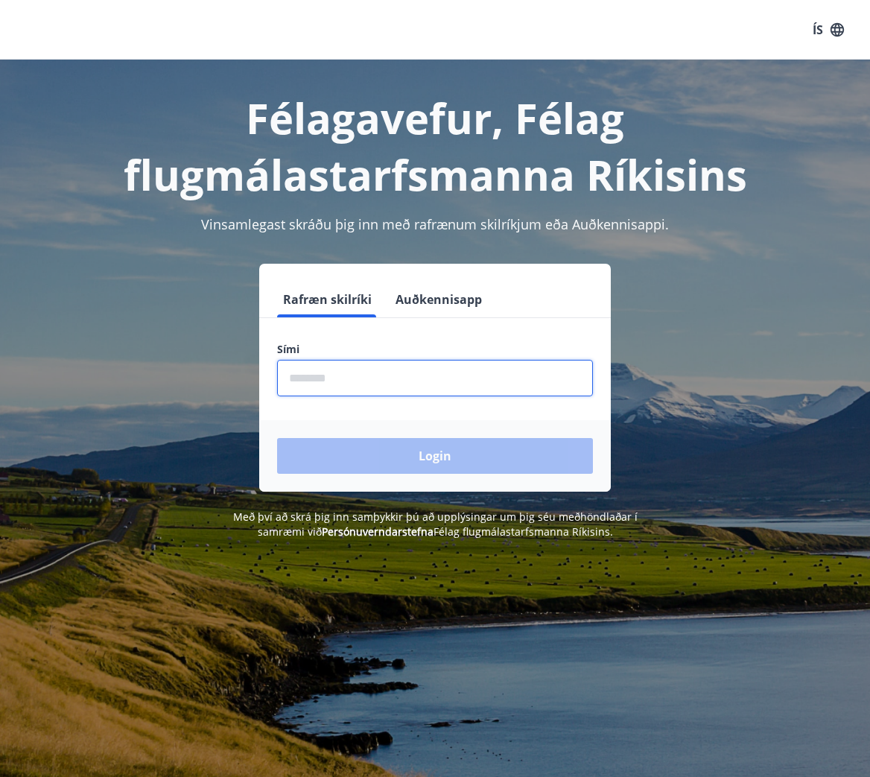
click at [405, 379] on input "phone" at bounding box center [435, 378] width 316 height 37
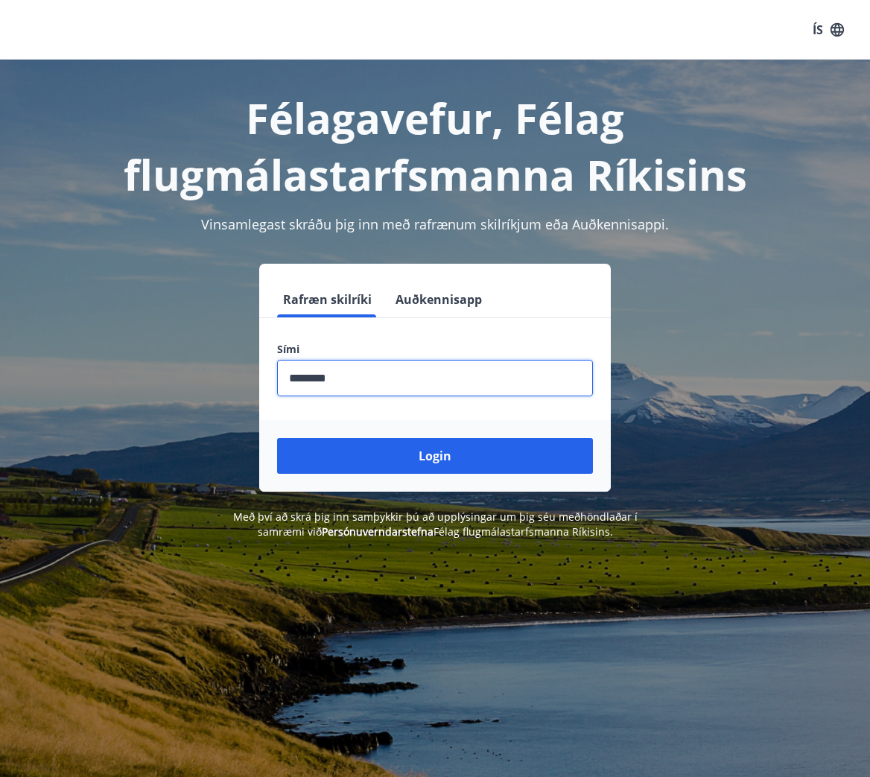
type input "********"
click at [277, 438] on button "Login" at bounding box center [435, 456] width 316 height 36
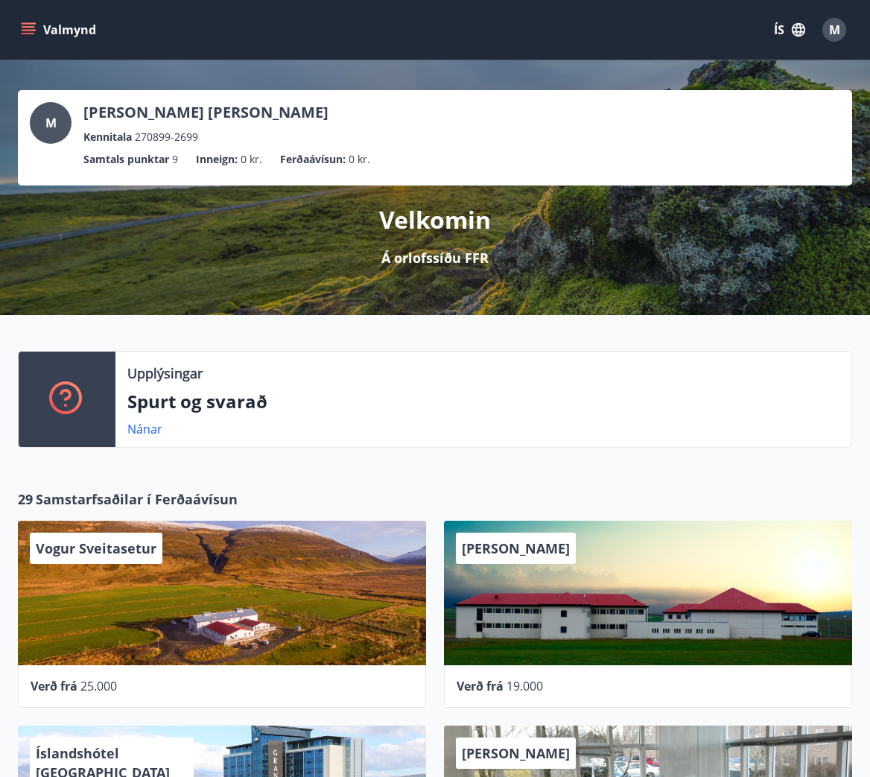
click at [45, 25] on button "Valmynd" at bounding box center [60, 29] width 84 height 27
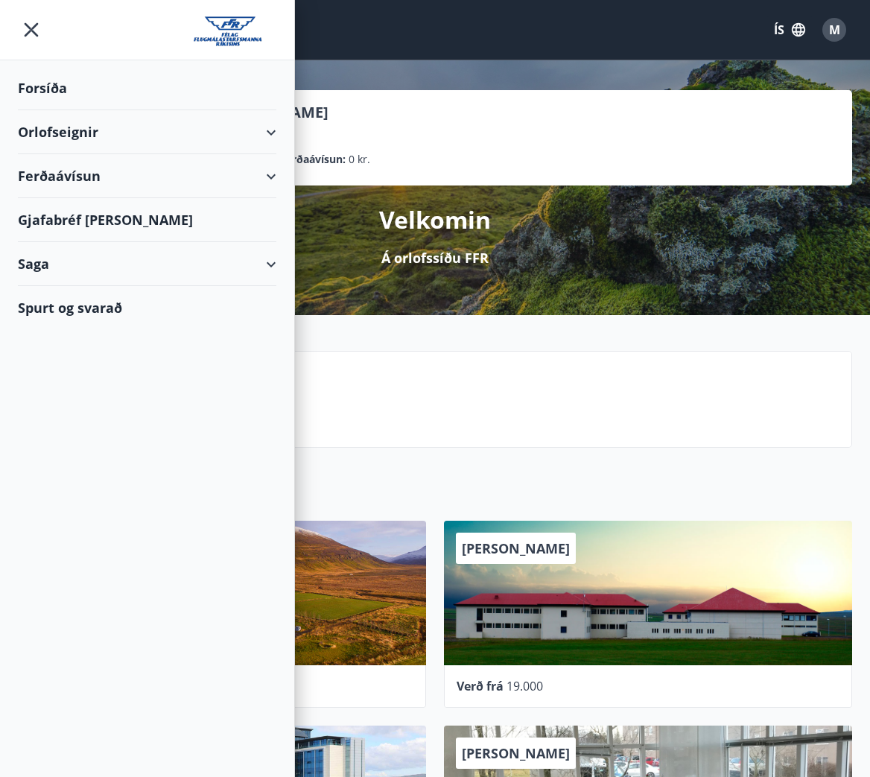
click at [262, 133] on div "Orlofseignir" at bounding box center [147, 132] width 259 height 44
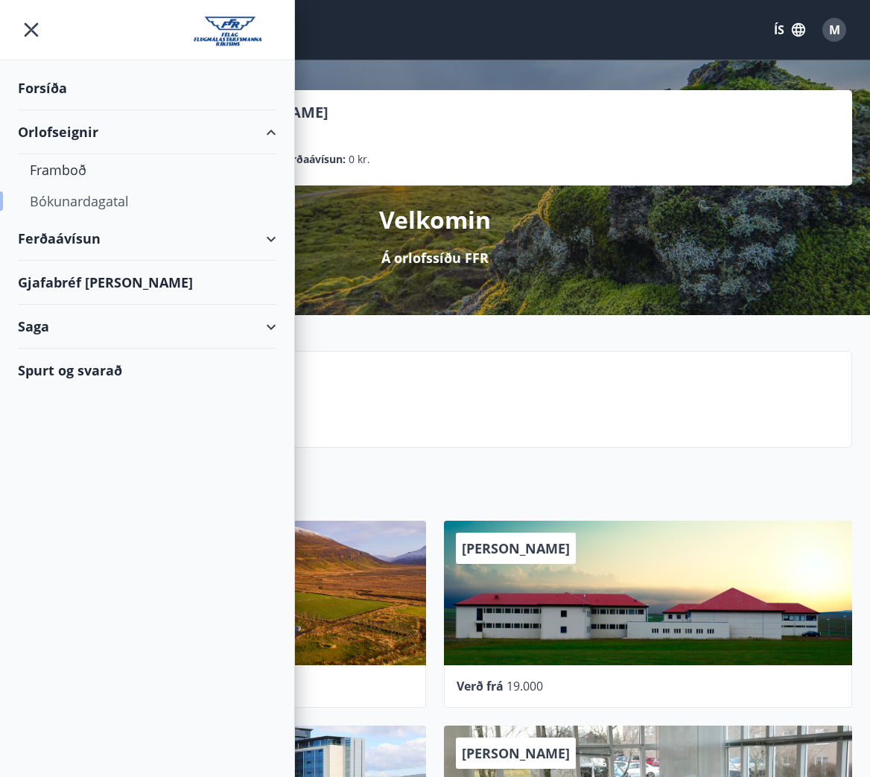
click at [66, 198] on div "Bókunardagatal" at bounding box center [147, 201] width 235 height 31
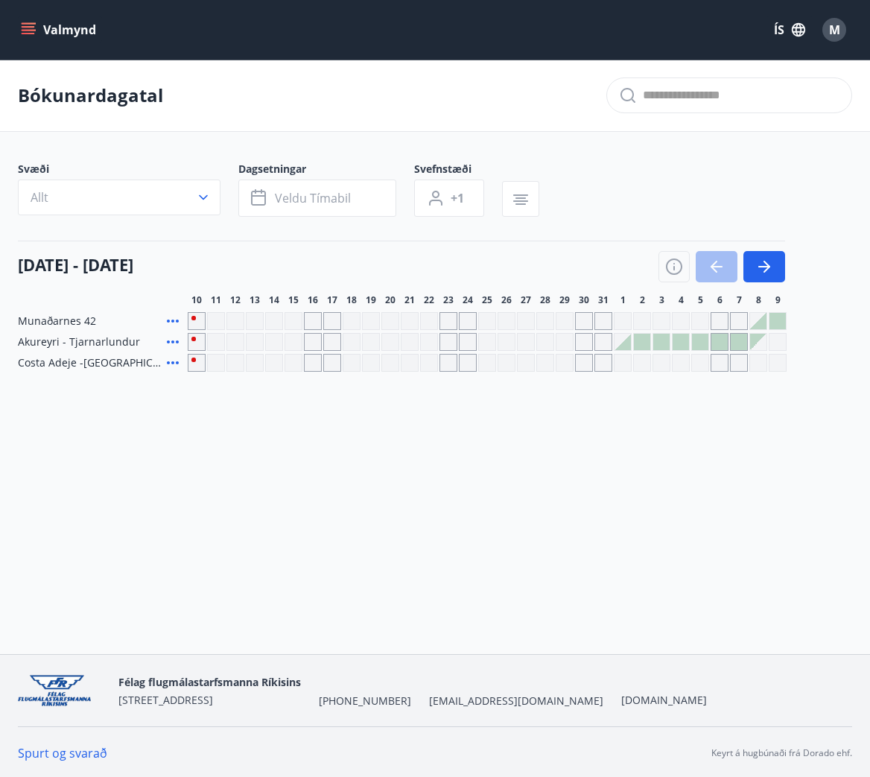
drag, startPoint x: 627, startPoint y: 347, endPoint x: 660, endPoint y: 347, distance: 32.8
click at [627, 347] on div at bounding box center [623, 342] width 16 height 16
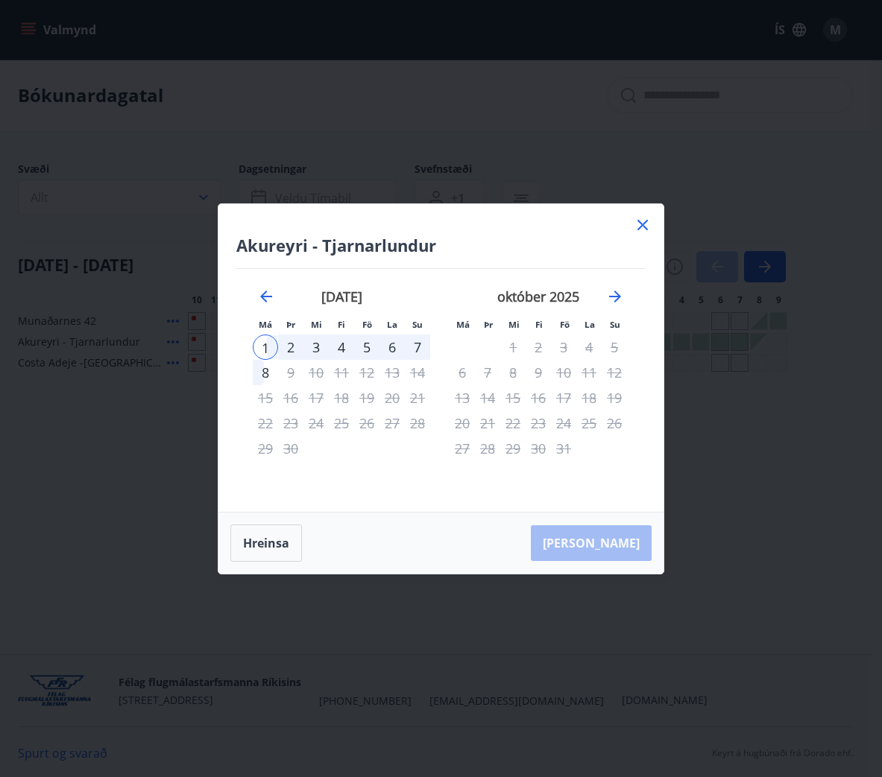
click at [367, 350] on div "5" at bounding box center [366, 347] width 25 height 25
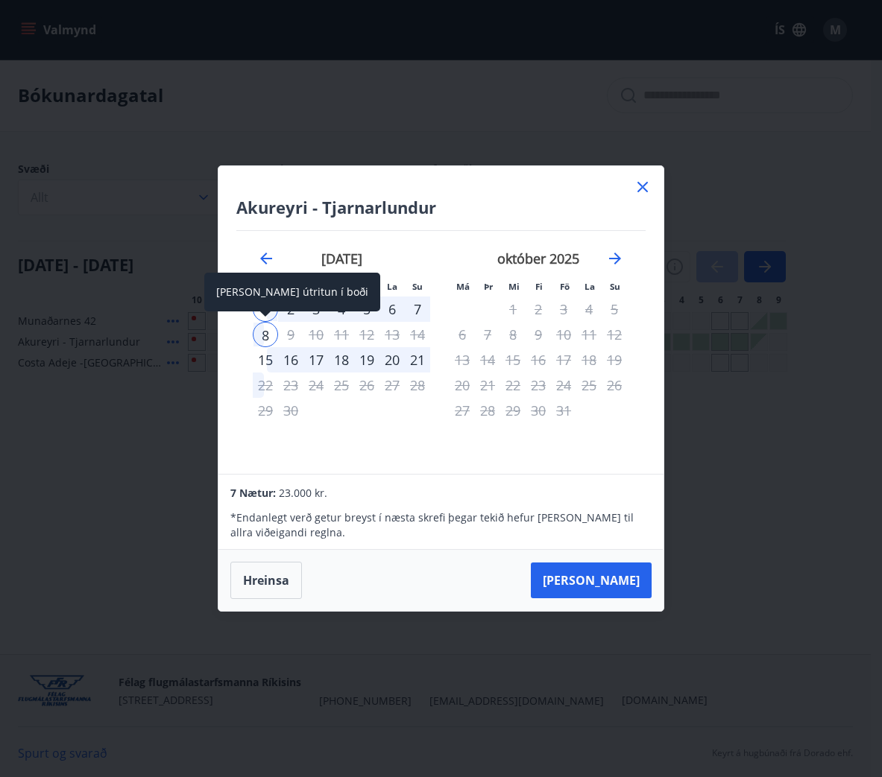
drag, startPoint x: 270, startPoint y: 340, endPoint x: 281, endPoint y: 339, distance: 11.2
click at [270, 340] on div "8" at bounding box center [265, 334] width 25 height 25
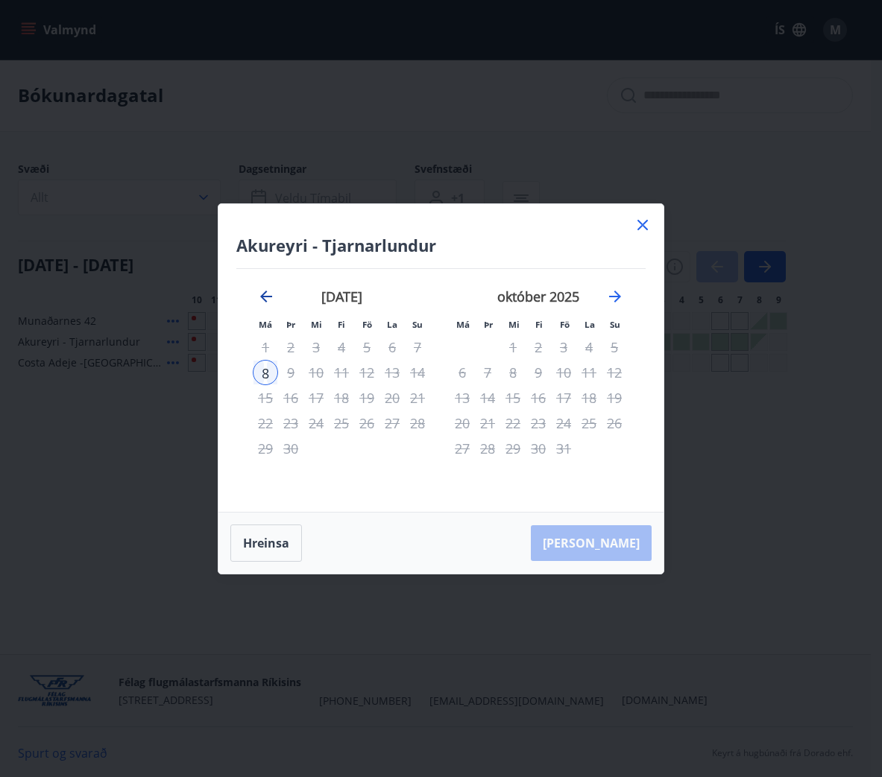
click at [265, 294] on icon "Move backward to switch to the previous month." at bounding box center [266, 297] width 18 height 18
click at [619, 302] on icon "Move forward to switch to the next month." at bounding box center [615, 297] width 18 height 18
drag, startPoint x: 642, startPoint y: 225, endPoint x: 645, endPoint y: 262, distance: 36.6
click at [642, 225] on icon at bounding box center [643, 225] width 2 height 2
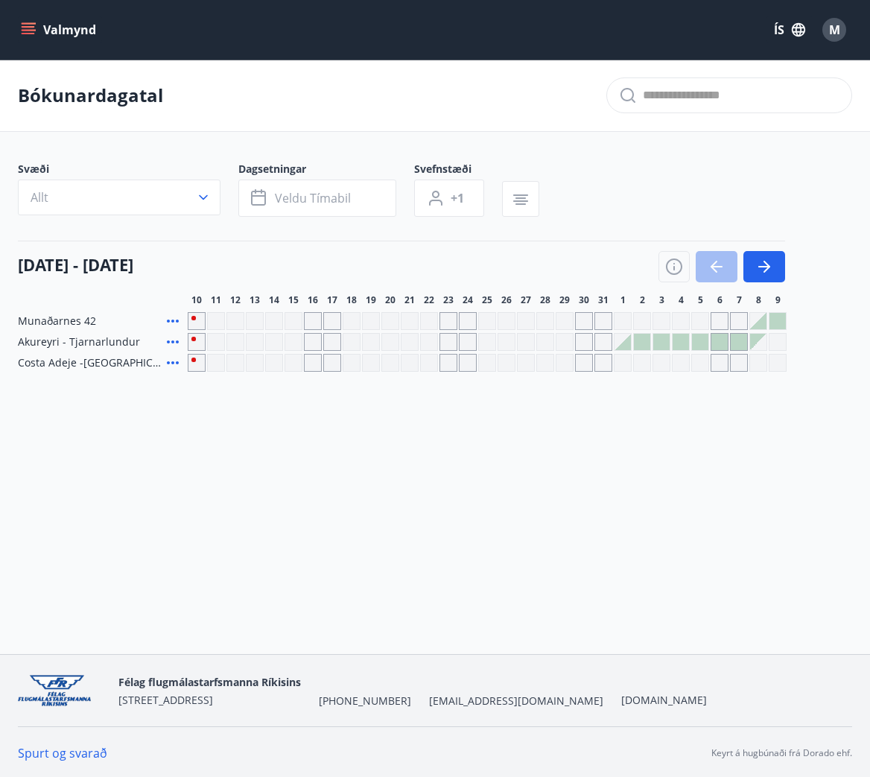
click at [719, 345] on div at bounding box center [720, 342] width 16 height 16
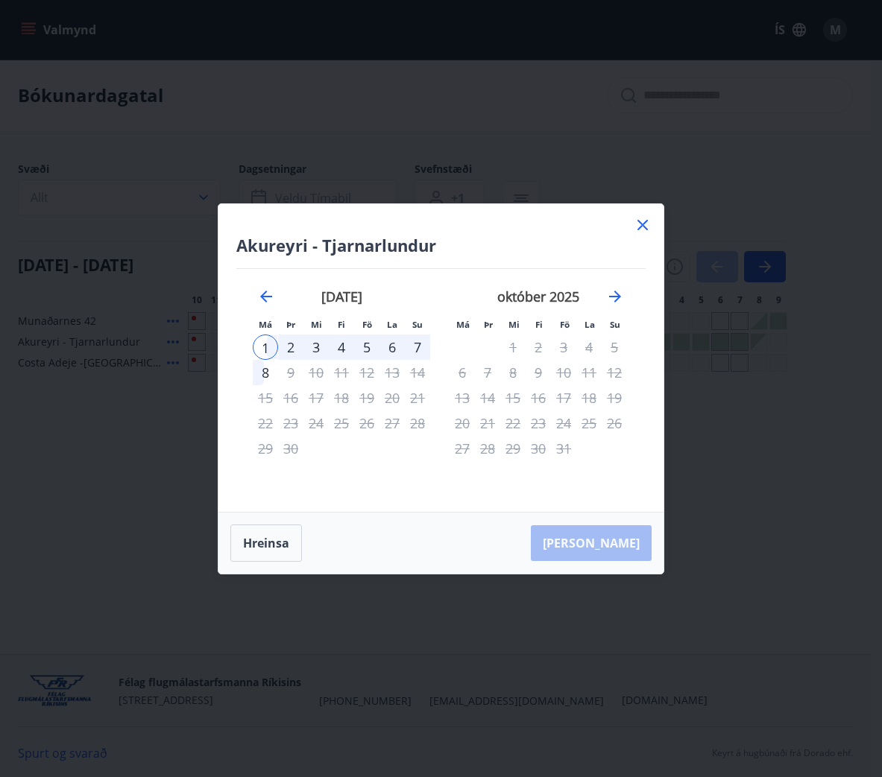
click at [367, 348] on div "5" at bounding box center [366, 347] width 25 height 25
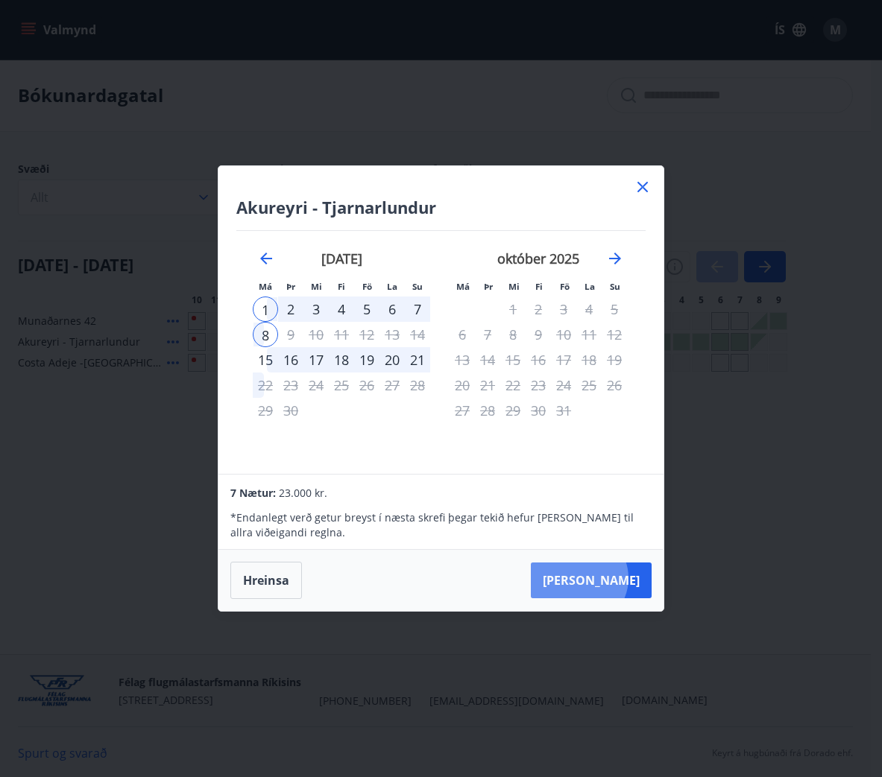
click at [625, 578] on button "[PERSON_NAME]" at bounding box center [591, 581] width 121 height 36
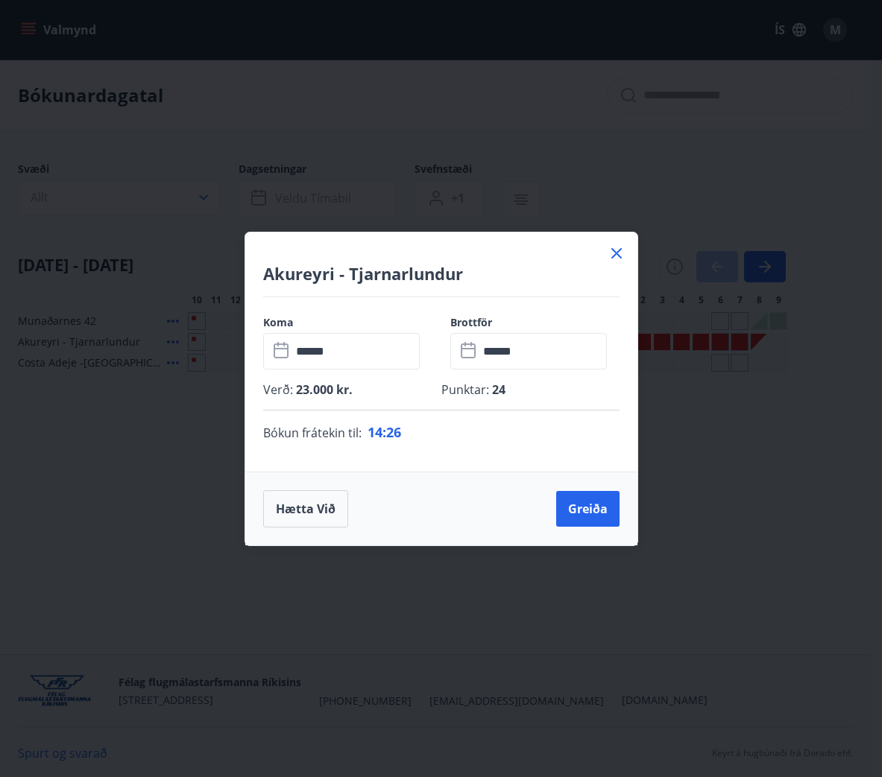
click at [619, 255] on icon at bounding box center [616, 253] width 10 height 10
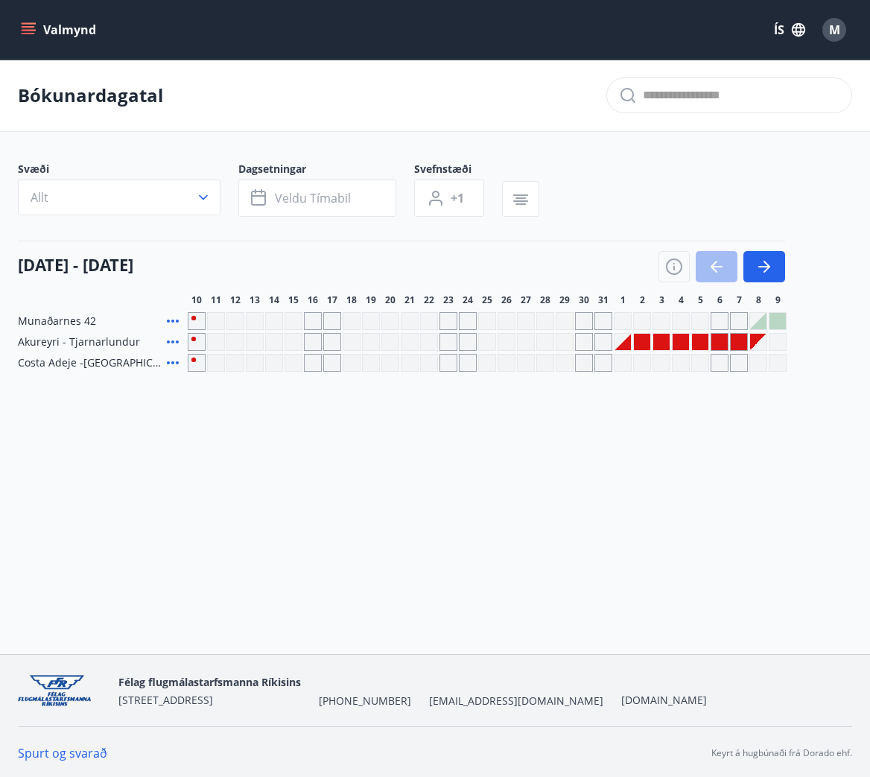
drag, startPoint x: 727, startPoint y: 265, endPoint x: 716, endPoint y: 269, distance: 12.0
click at [727, 265] on div at bounding box center [722, 266] width 127 height 31
click at [45, 30] on button "Valmynd" at bounding box center [60, 29] width 84 height 27
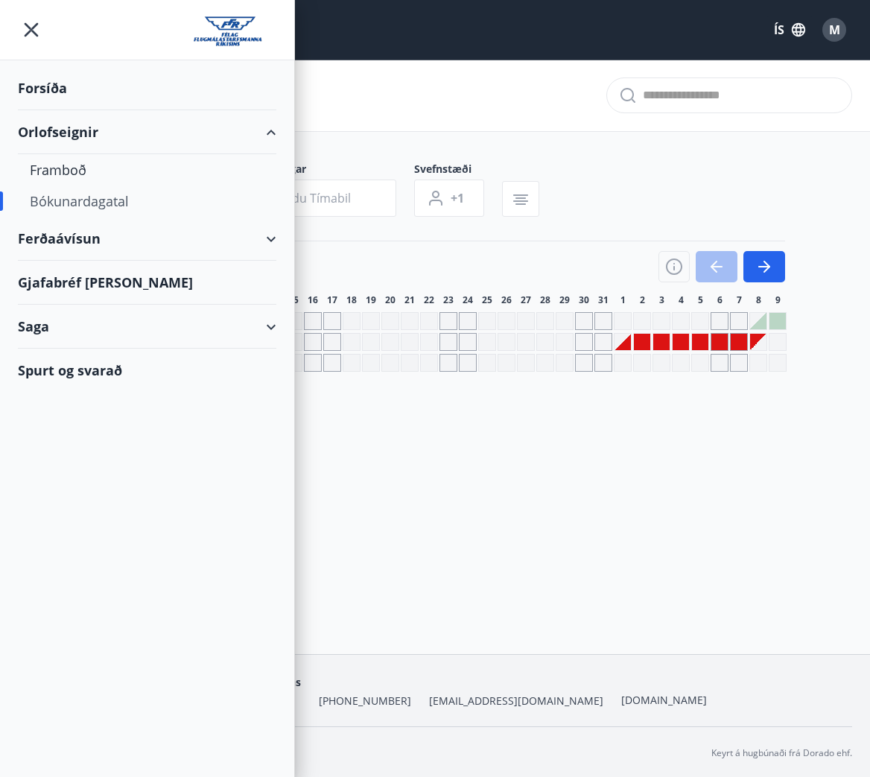
click at [56, 85] on div "Forsíða" at bounding box center [147, 88] width 259 height 44
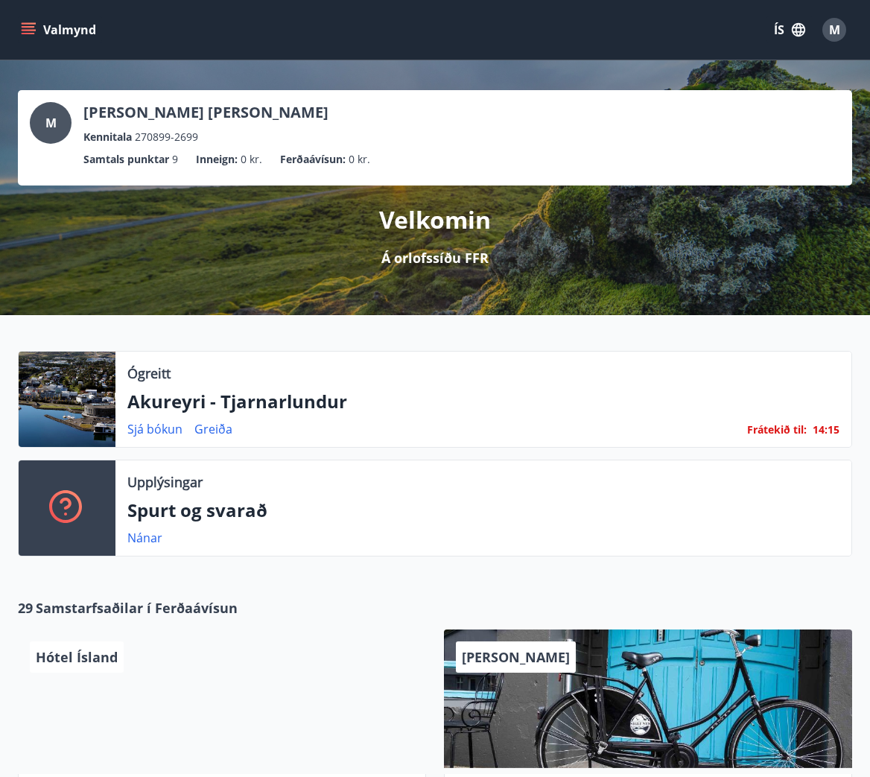
click at [711, 428] on div "Sjá [PERSON_NAME] Frátekið til : 14 : 15" at bounding box center [483, 429] width 712 height 18
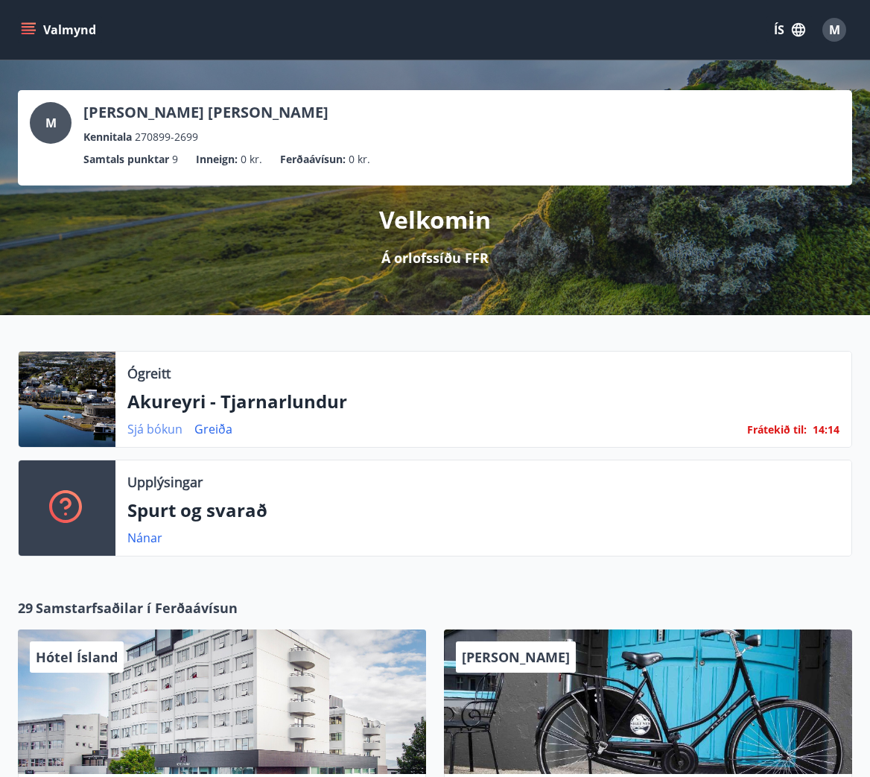
click at [164, 428] on link "Sjá bókun" at bounding box center [154, 429] width 55 height 16
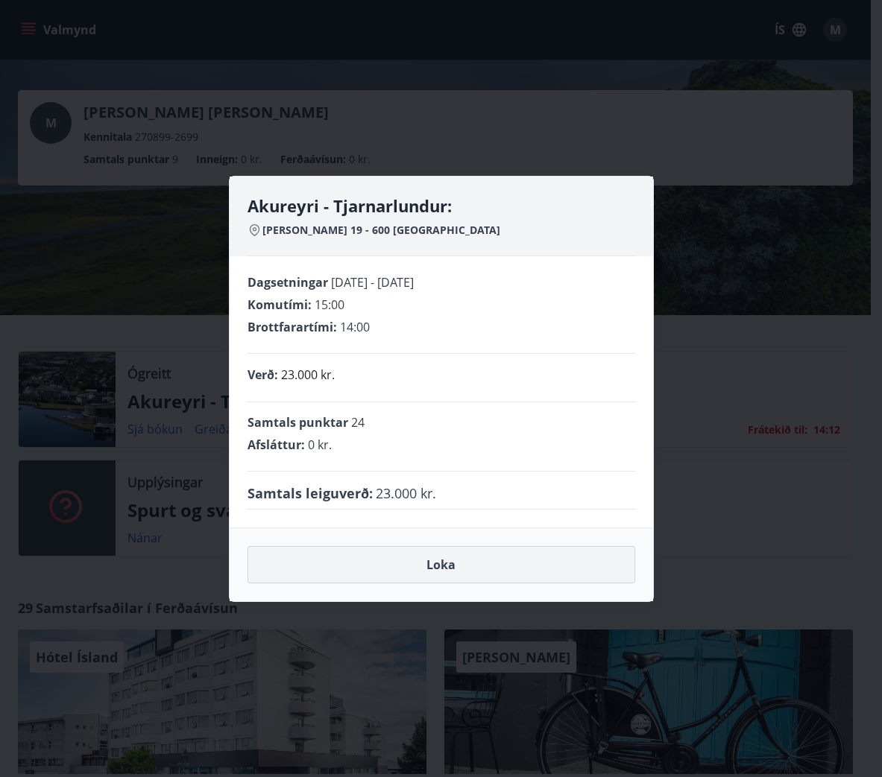
click at [472, 560] on button "Loka" at bounding box center [441, 564] width 388 height 37
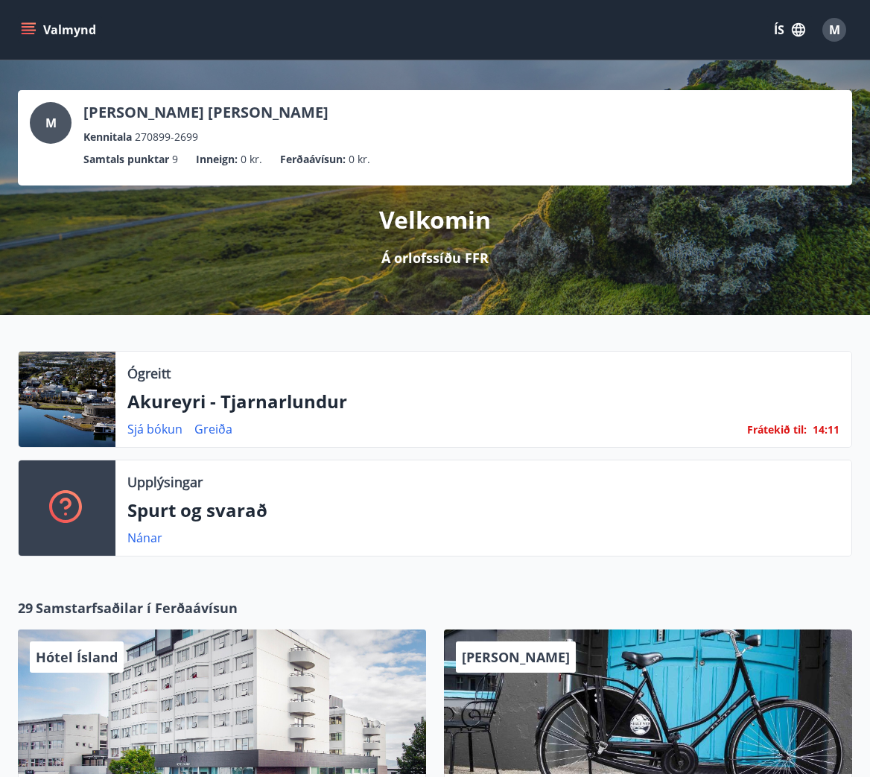
drag, startPoint x: 683, startPoint y: 350, endPoint x: 727, endPoint y: 371, distance: 49.0
click at [683, 350] on div "Ógreitt Akureyri - Tjarnarlundur Sjá [PERSON_NAME] Frátekið til : 14 : 11 Upplý…" at bounding box center [435, 449] width 870 height 268
click at [773, 393] on p "Akureyri - Tjarnarlundur" at bounding box center [483, 401] width 712 height 25
drag, startPoint x: 778, startPoint y: 426, endPoint x: 512, endPoint y: 401, distance: 267.2
click at [512, 401] on p "Akureyri - Tjarnarlundur" at bounding box center [483, 401] width 712 height 25
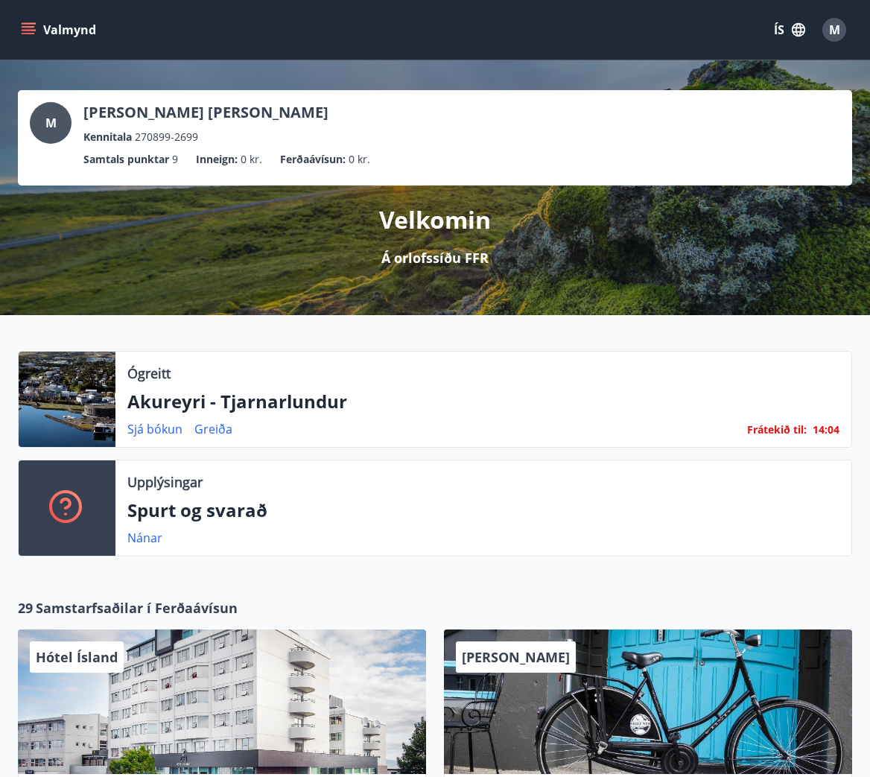
click at [39, 26] on button "Valmynd" at bounding box center [60, 29] width 84 height 27
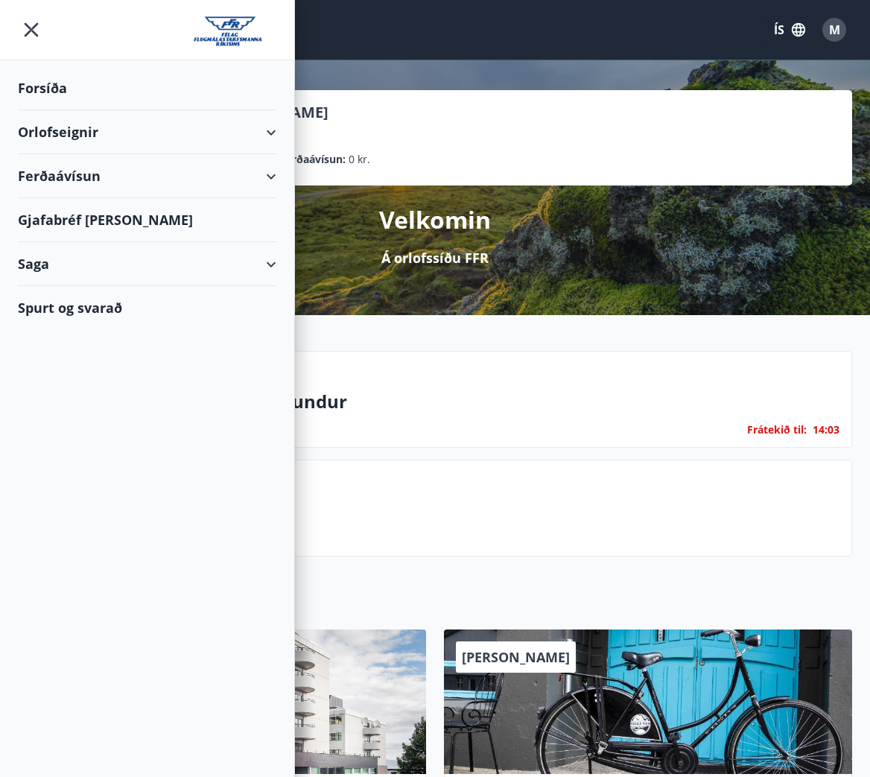
click at [98, 215] on div "Gjafabréf [PERSON_NAME]" at bounding box center [147, 220] width 259 height 44
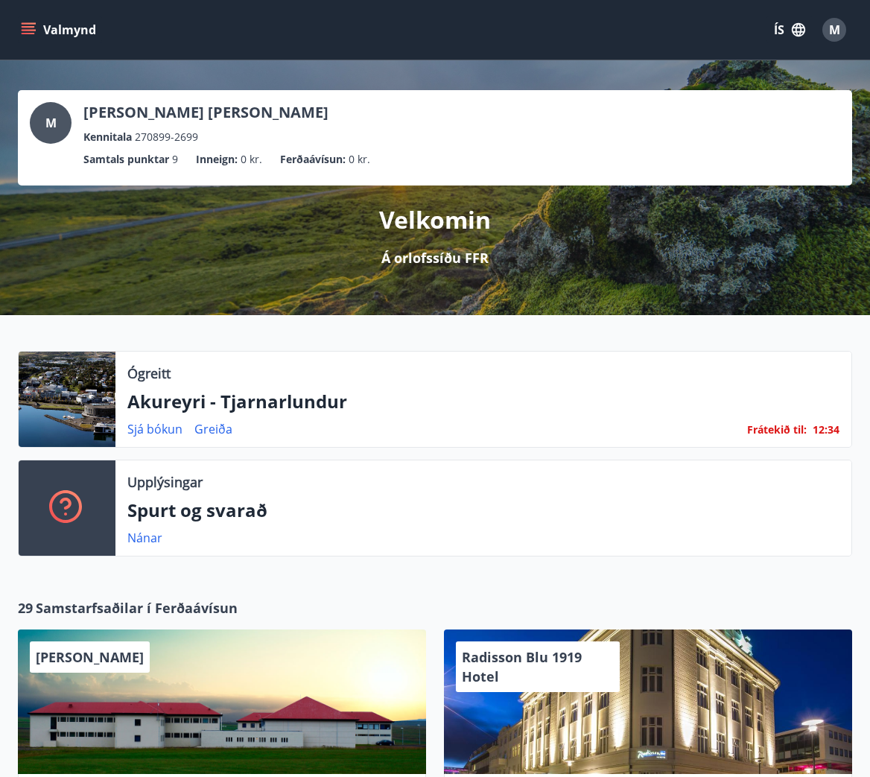
drag, startPoint x: 137, startPoint y: 159, endPoint x: 152, endPoint y: 155, distance: 15.6
click at [137, 159] on p "Samtals punktar" at bounding box center [126, 159] width 86 height 16
drag, startPoint x: 174, startPoint y: 152, endPoint x: 211, endPoint y: 151, distance: 37.3
click at [174, 152] on span "9" at bounding box center [175, 159] width 6 height 16
drag, startPoint x: 233, startPoint y: 151, endPoint x: 241, endPoint y: 155, distance: 9.7
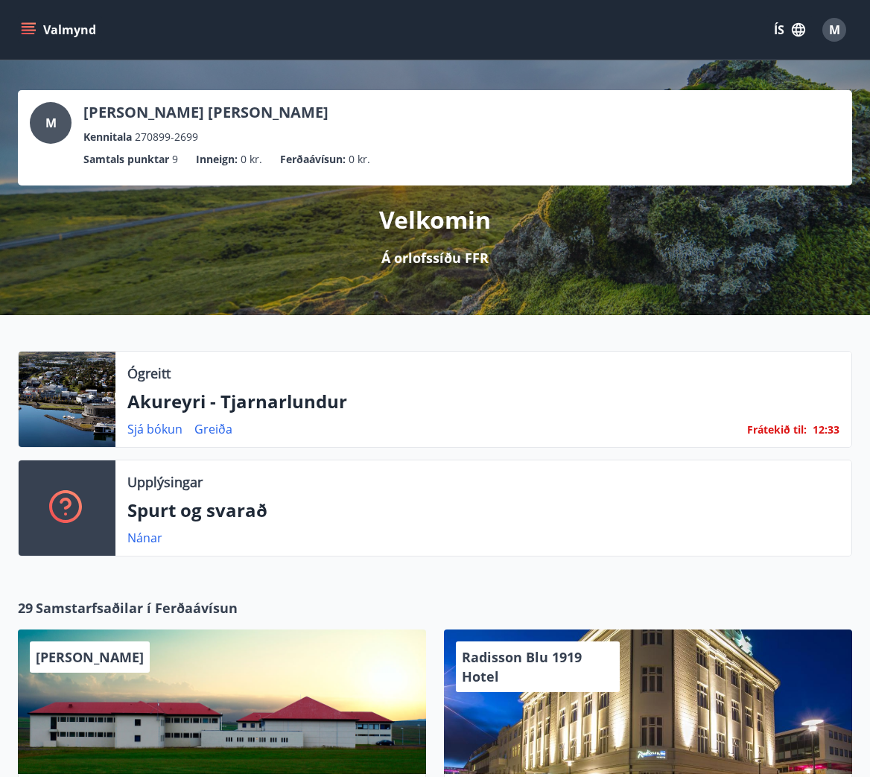
click at [233, 151] on p "Inneign :" at bounding box center [217, 159] width 42 height 16
click at [69, 25] on button "Valmynd" at bounding box center [60, 29] width 84 height 27
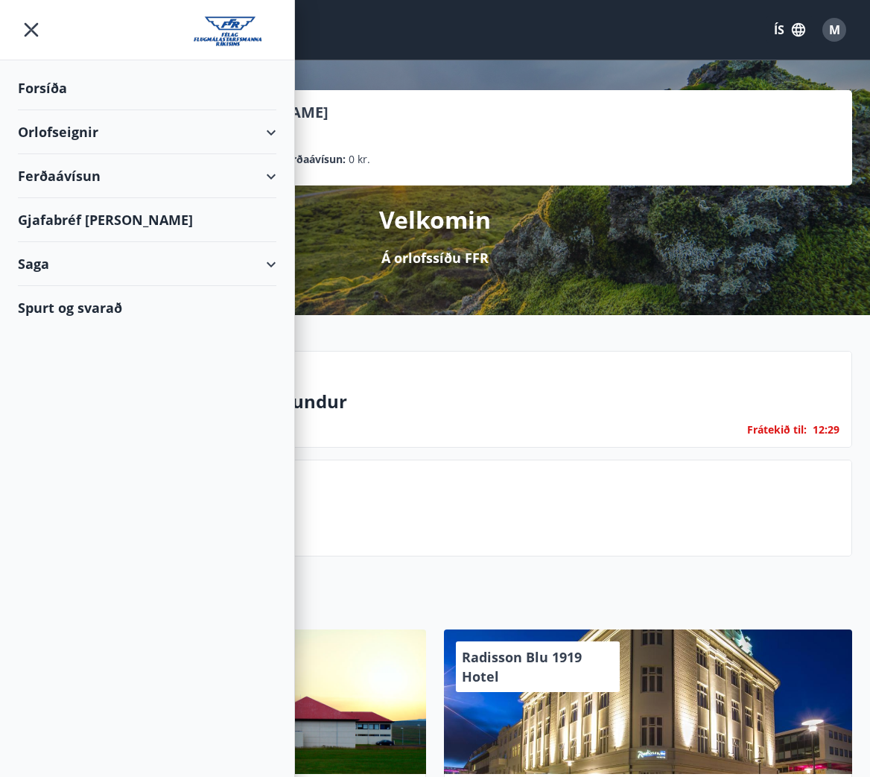
click at [275, 266] on div "Saga" at bounding box center [147, 264] width 259 height 44
click at [69, 394] on div "Punktar" at bounding box center [147, 395] width 235 height 31
